Goal: Check status: Check status

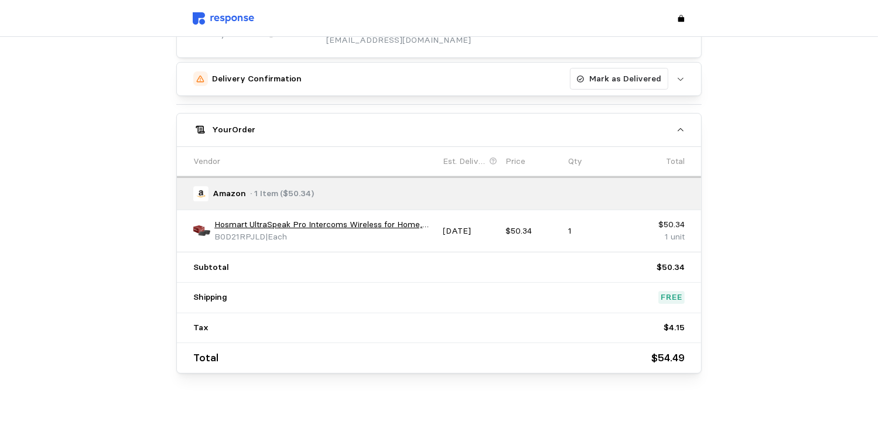
scroll to position [194, 0]
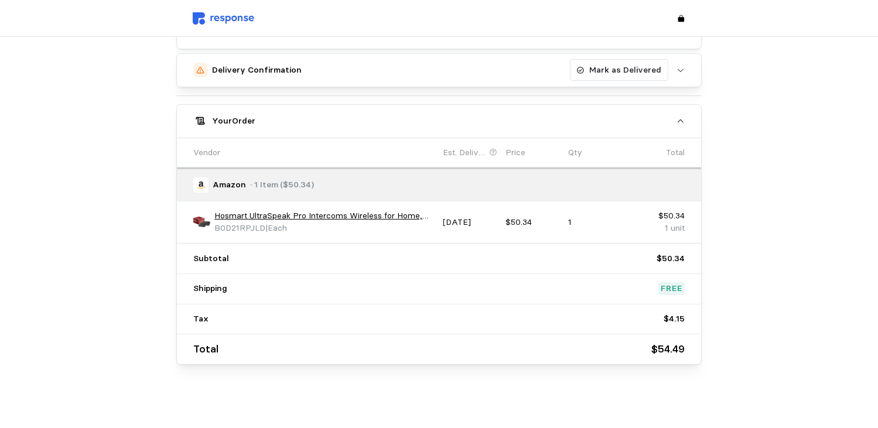
click at [432, 186] on div "Amazon · 1 Item ($50.34)" at bounding box center [434, 185] width 483 height 15
click at [472, 223] on p "[DATE]" at bounding box center [471, 222] width 54 height 13
click at [473, 220] on p "[DATE]" at bounding box center [471, 222] width 54 height 13
click at [473, 219] on p "[DATE]" at bounding box center [471, 222] width 54 height 13
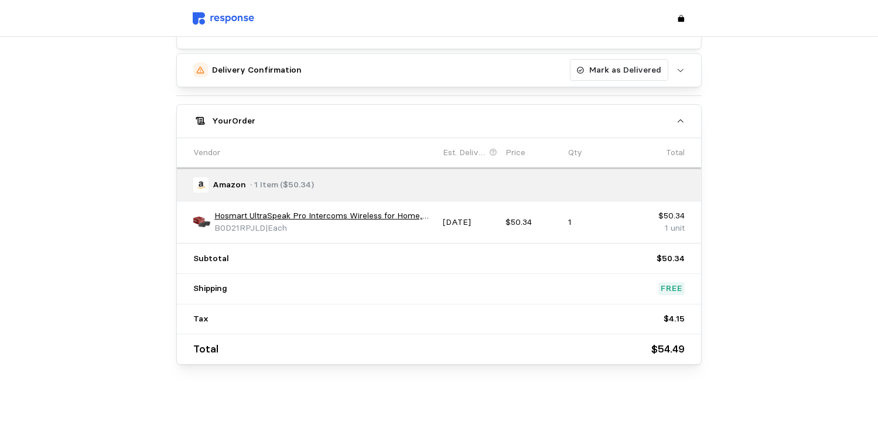
click at [281, 228] on span "| Each" at bounding box center [276, 228] width 22 height 11
drag, startPoint x: 265, startPoint y: 226, endPoint x: 211, endPoint y: 229, distance: 53.4
click at [211, 229] on div "Hosmart UltraSpeak Pro Intercoms Wireless for Home, 2024 Two-Way Real-time Inte…" at bounding box center [313, 222] width 241 height 25
drag, startPoint x: 211, startPoint y: 229, endPoint x: 262, endPoint y: 229, distance: 50.4
click at [259, 229] on span "B0D21RPJLD" at bounding box center [239, 228] width 51 height 11
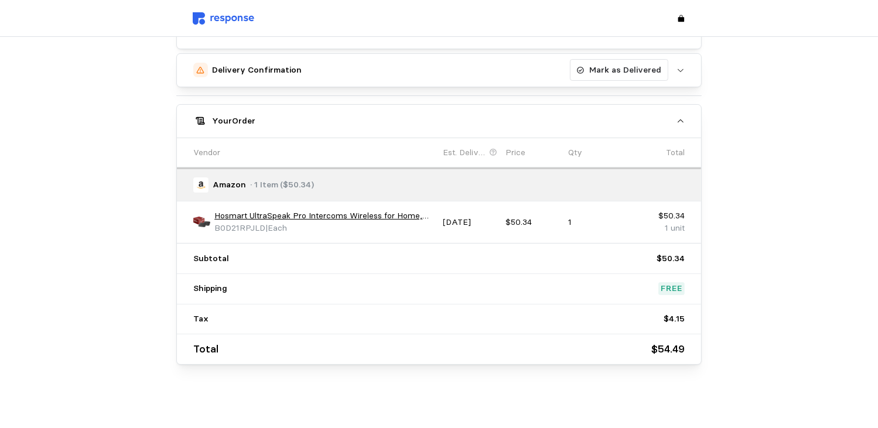
click at [284, 227] on span "| Each" at bounding box center [276, 228] width 22 height 11
click at [267, 227] on span "| Each" at bounding box center [276, 228] width 22 height 11
drag, startPoint x: 262, startPoint y: 226, endPoint x: 217, endPoint y: 228, distance: 45.8
click at [217, 228] on span "B0D21RPJLD" at bounding box center [239, 228] width 51 height 11
drag, startPoint x: 217, startPoint y: 228, endPoint x: 255, endPoint y: 226, distance: 38.7
